Goal: Task Accomplishment & Management: Complete application form

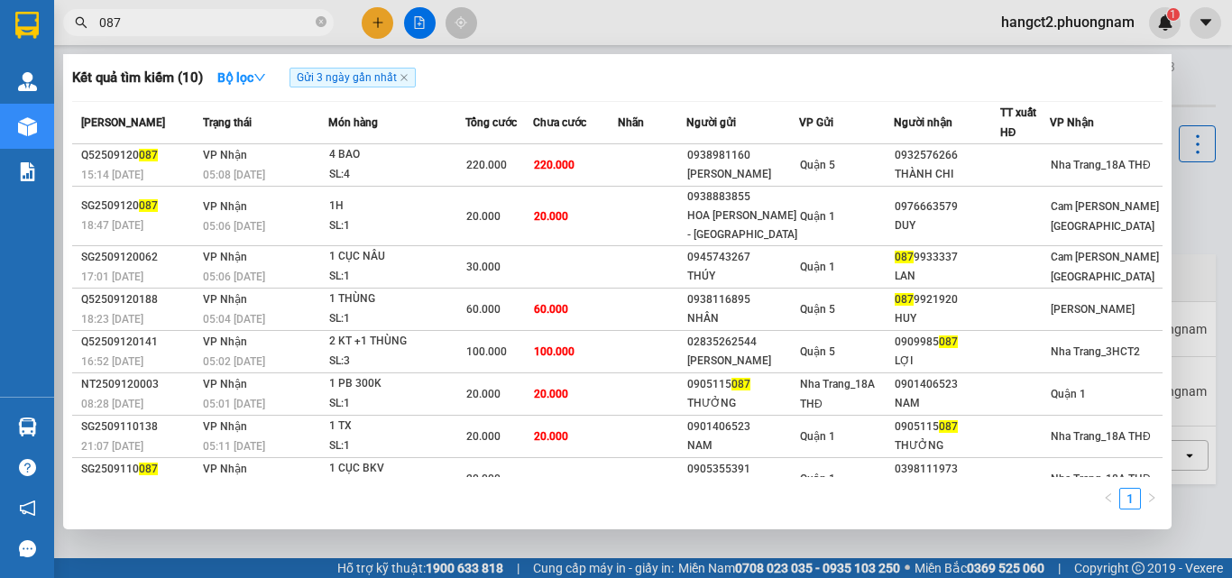
type input "087"
click at [317, 20] on icon "close-circle" at bounding box center [321, 21] width 11 height 11
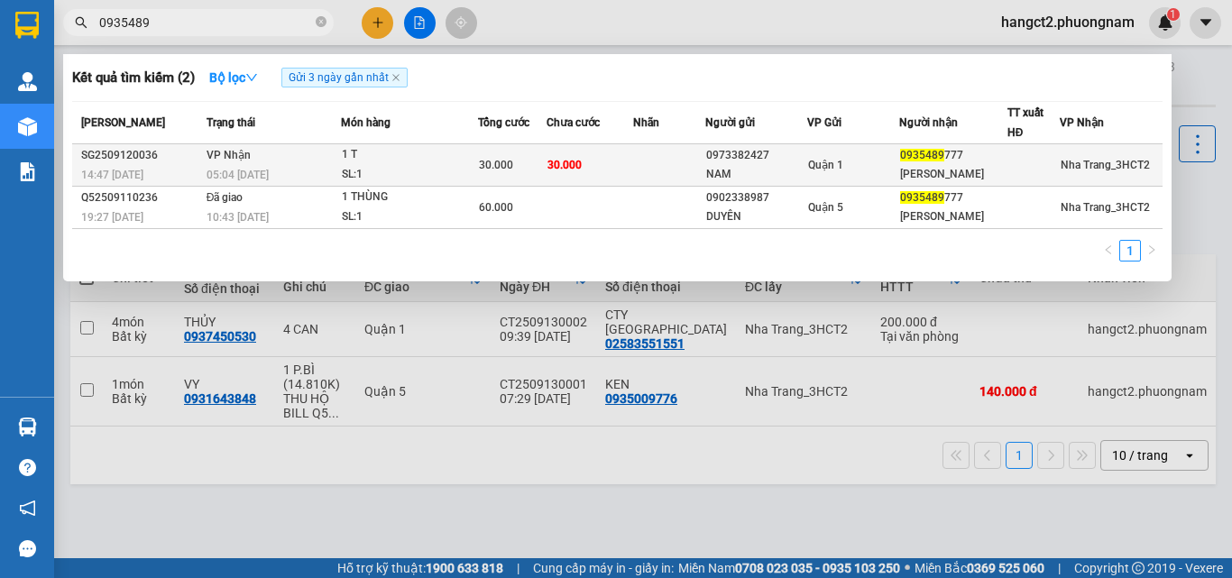
type input "0935489"
click at [898, 173] on div "Quận 1" at bounding box center [852, 165] width 89 height 20
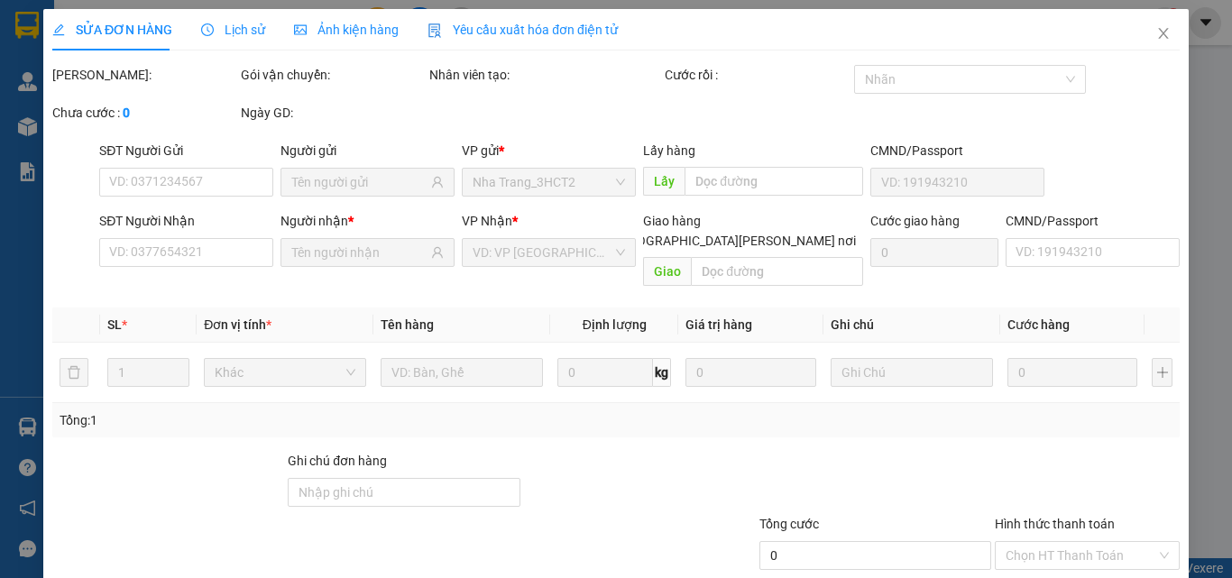
type input "0973382427"
type input "NAM"
type input "0935489777"
type input "[PERSON_NAME]"
type input "30.000"
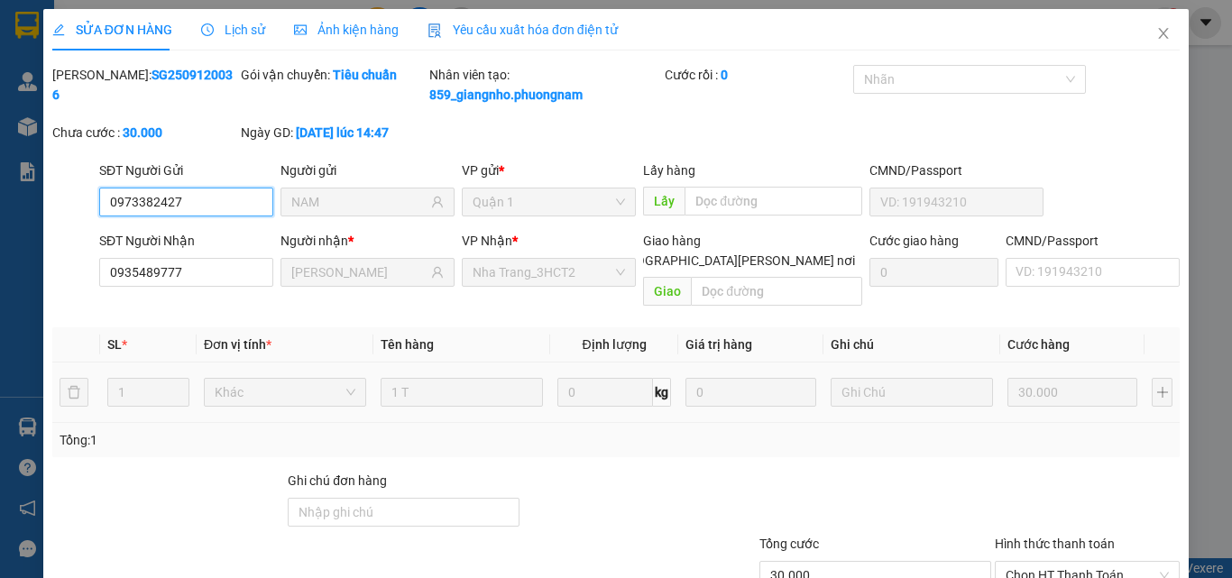
scroll to position [113, 0]
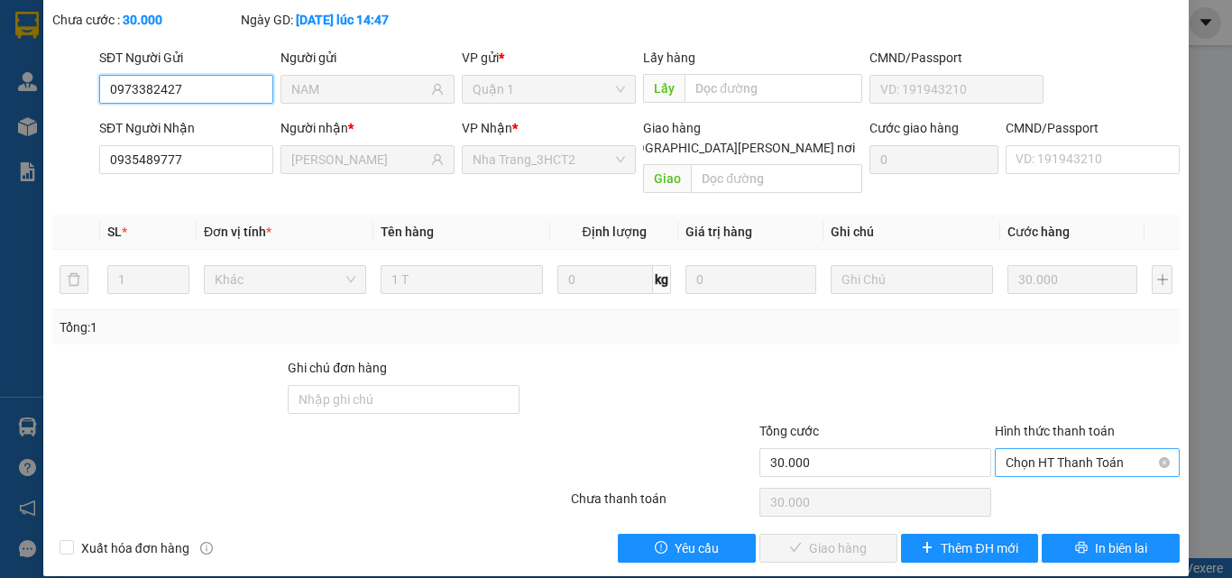
click at [1022, 449] on span "Chọn HT Thanh Toán" at bounding box center [1087, 462] width 163 height 27
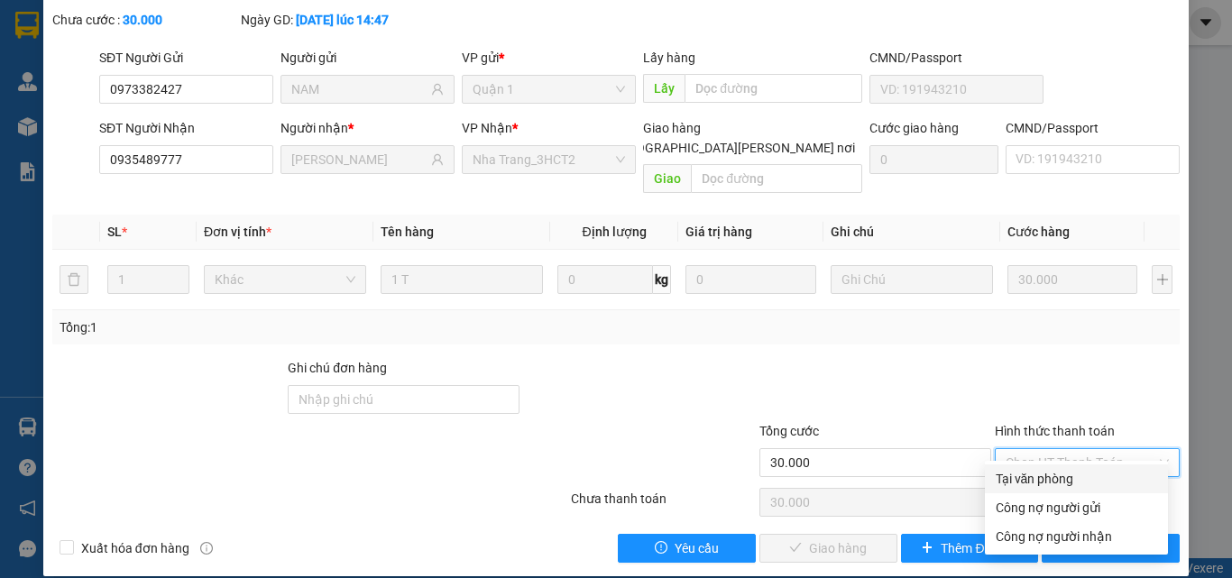
click at [1062, 485] on div "Tại văn phòng" at bounding box center [1076, 479] width 161 height 20
type input "0"
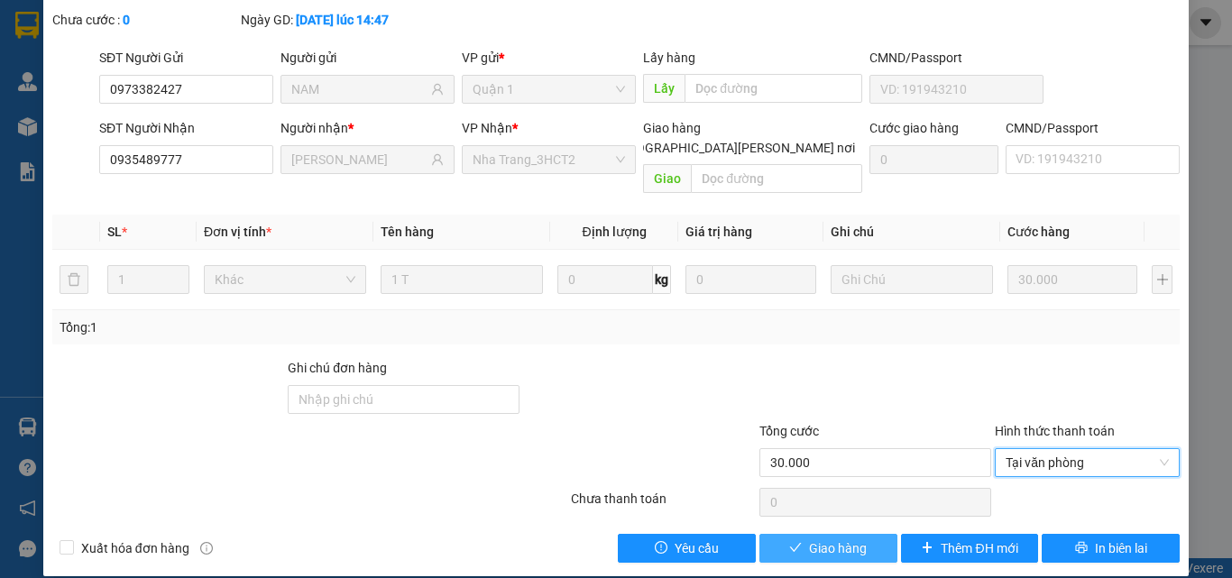
click at [815, 539] on span "Giao hàng" at bounding box center [838, 549] width 58 height 20
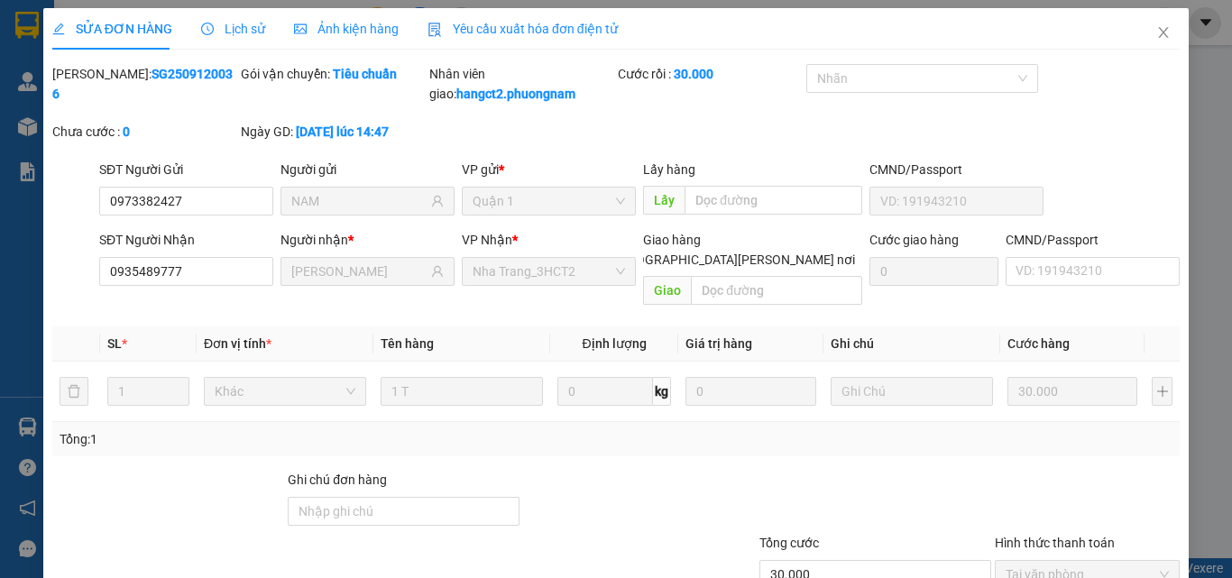
scroll to position [0, 0]
click at [1157, 36] on icon "close" at bounding box center [1164, 33] width 14 height 14
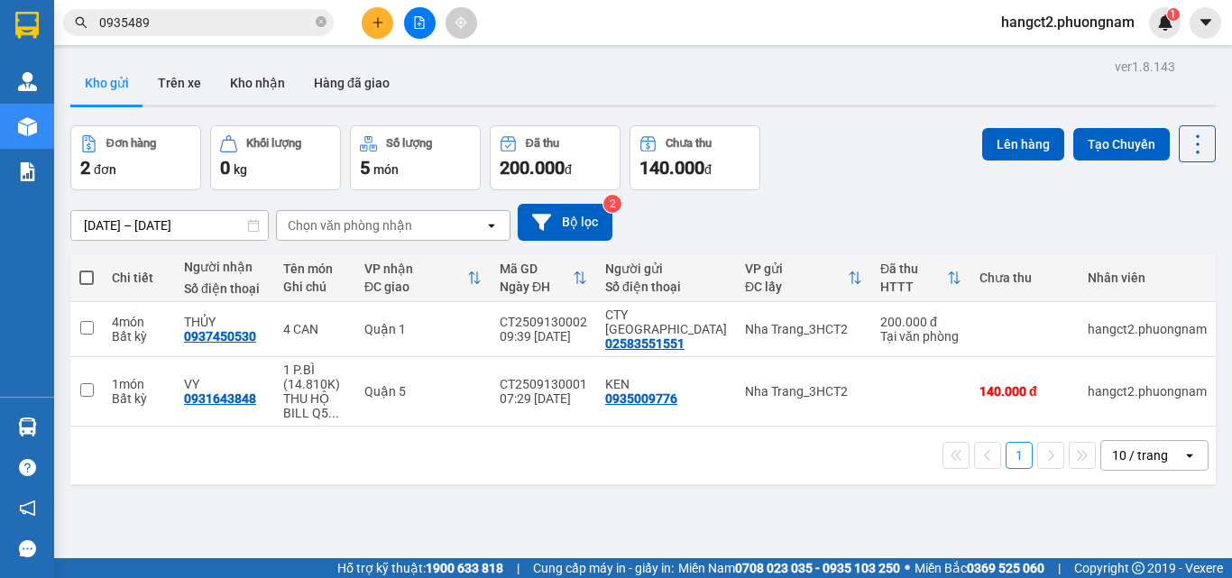
click at [1165, 225] on div "[DATE] – [DATE] Press the down arrow key to interact with the calendar and sele…" at bounding box center [643, 222] width 1146 height 37
